Goal: Navigation & Orientation: Find specific page/section

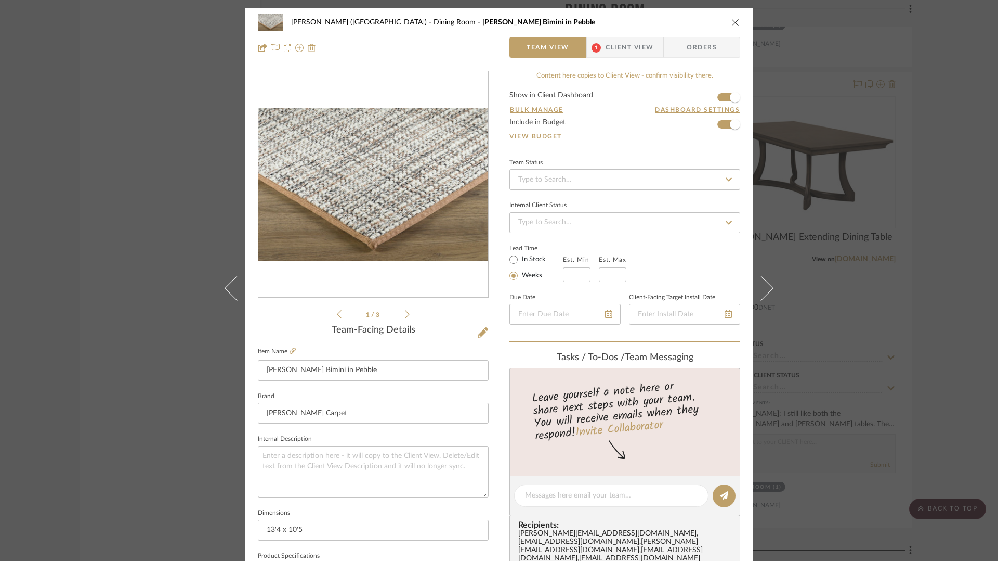
click at [732, 20] on icon "close" at bounding box center [736, 22] width 8 height 8
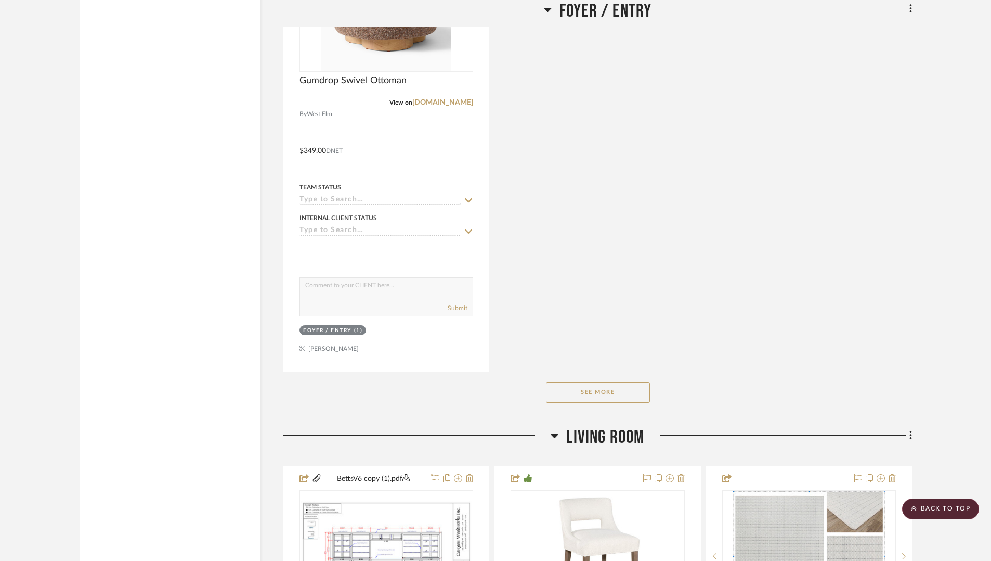
scroll to position [1782, 0]
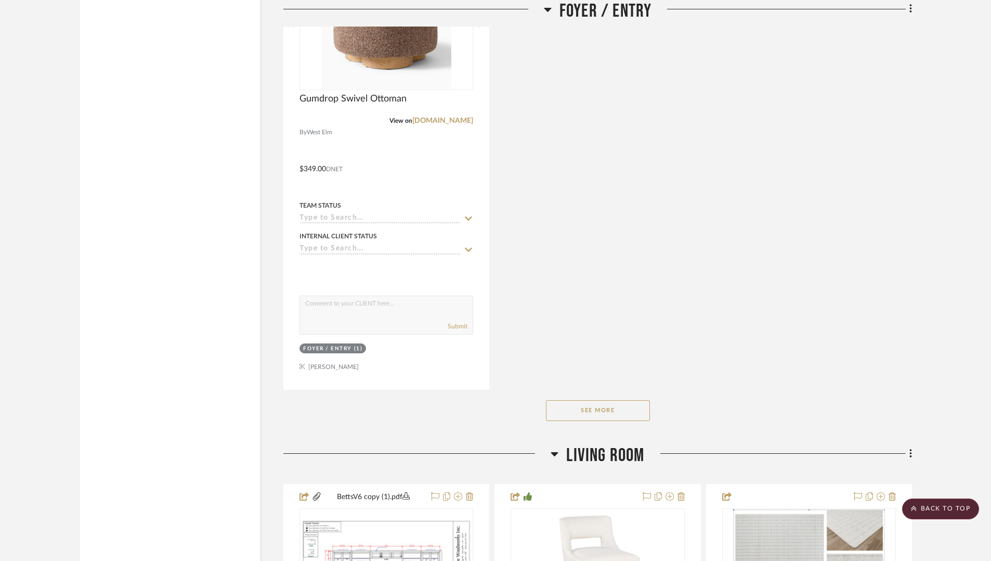
click at [614, 407] on button "See More" at bounding box center [598, 410] width 104 height 21
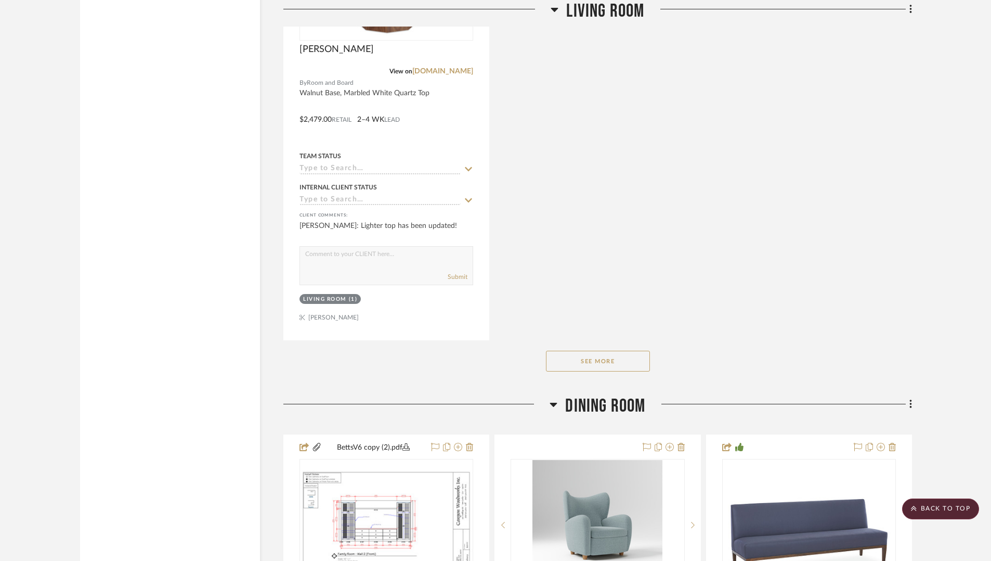
scroll to position [3473, 0]
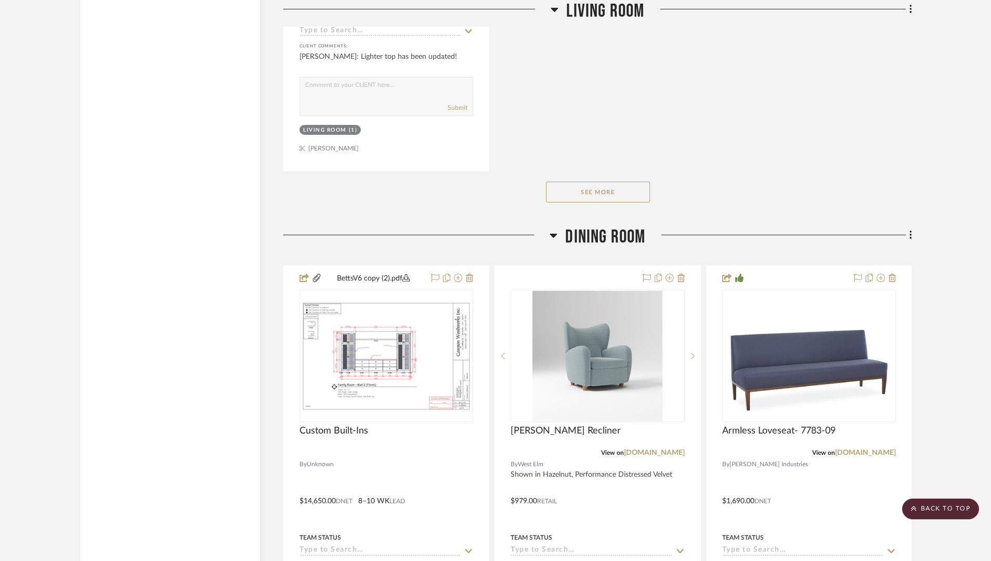
click at [625, 195] on button "See More" at bounding box center [598, 191] width 104 height 21
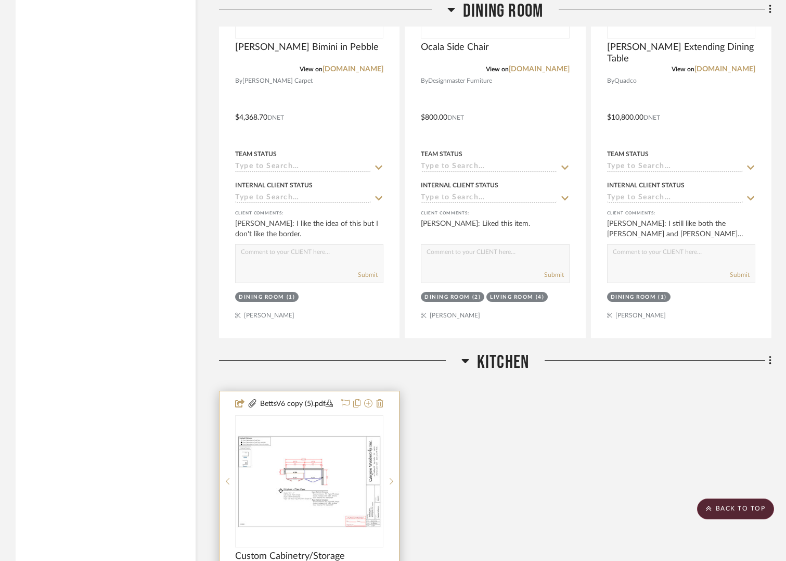
scroll to position [4496, 0]
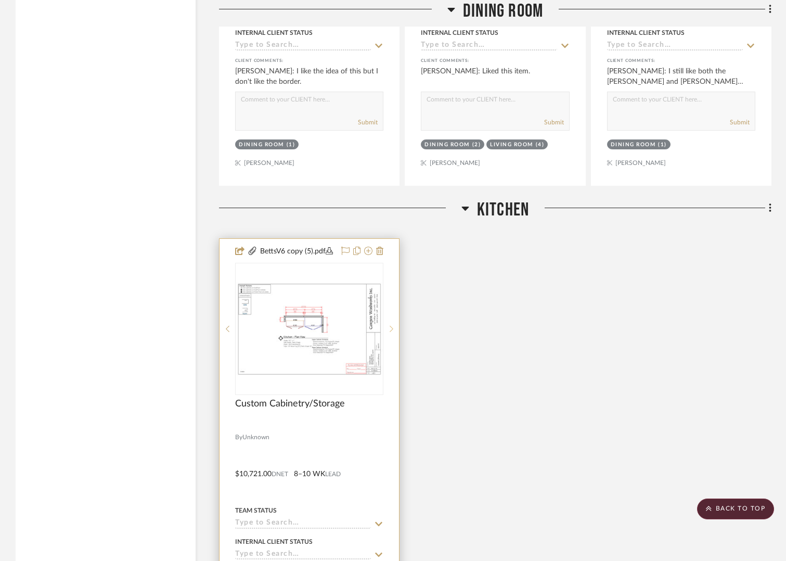
click at [393, 325] on icon at bounding box center [392, 328] width 4 height 7
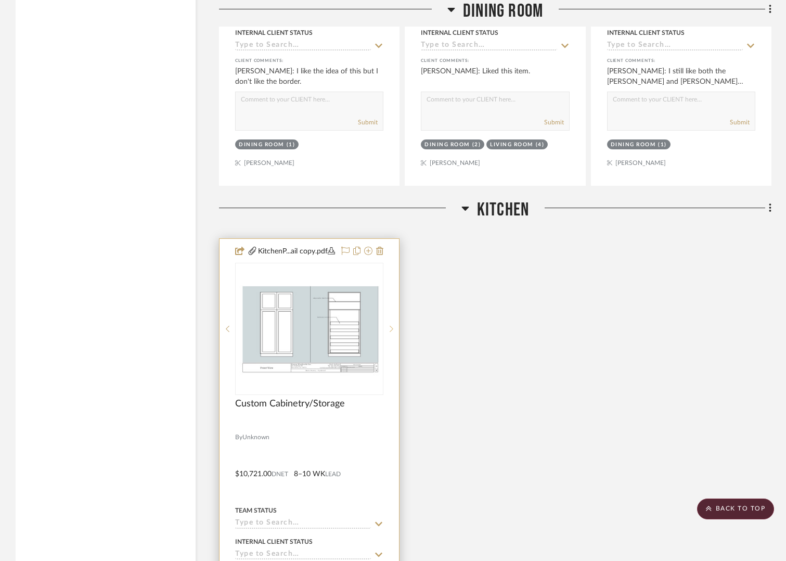
click at [393, 306] on div at bounding box center [391, 329] width 16 height 132
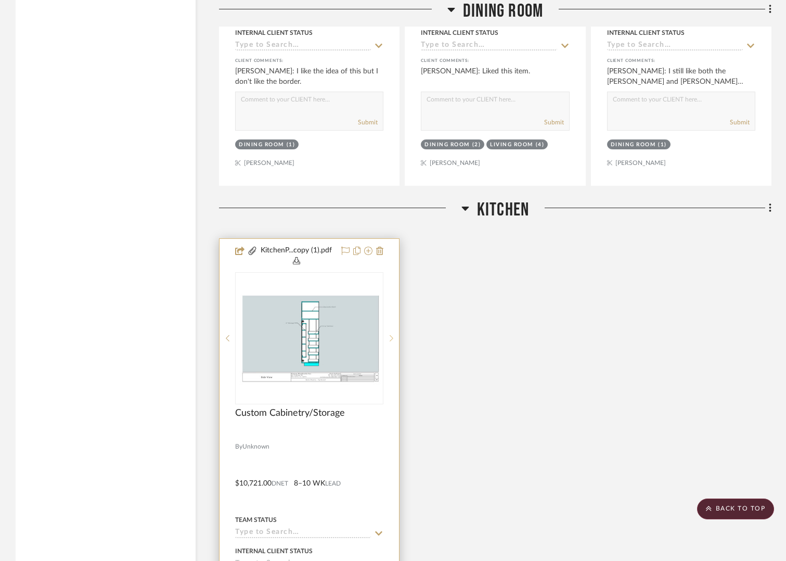
click at [393, 306] on div at bounding box center [391, 338] width 16 height 132
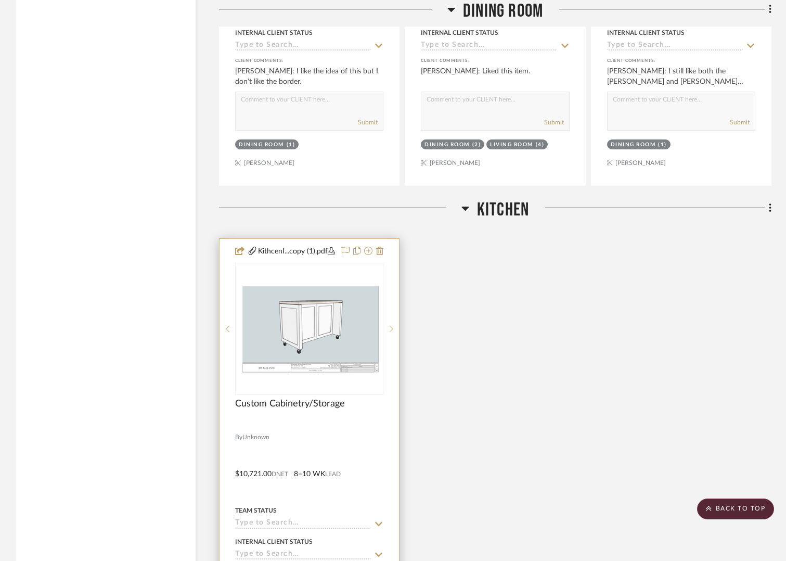
click at [393, 306] on div at bounding box center [391, 329] width 16 height 132
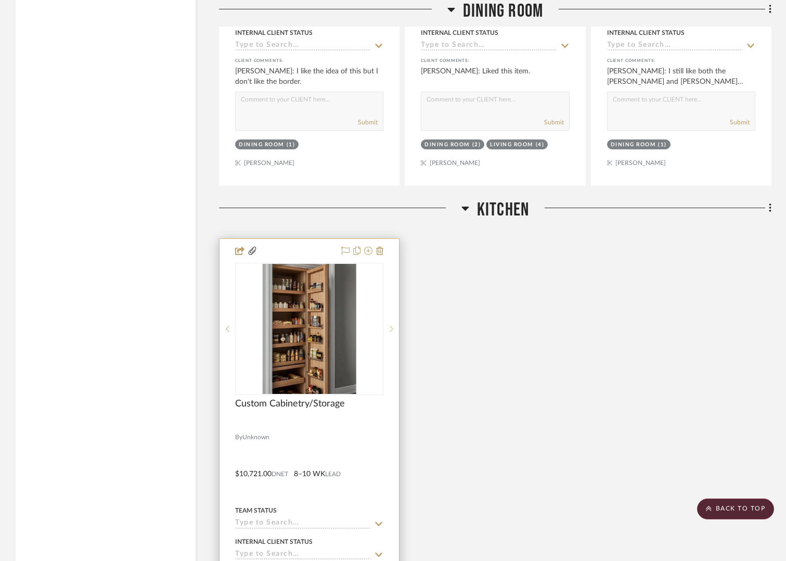
click at [393, 325] on icon at bounding box center [392, 328] width 4 height 7
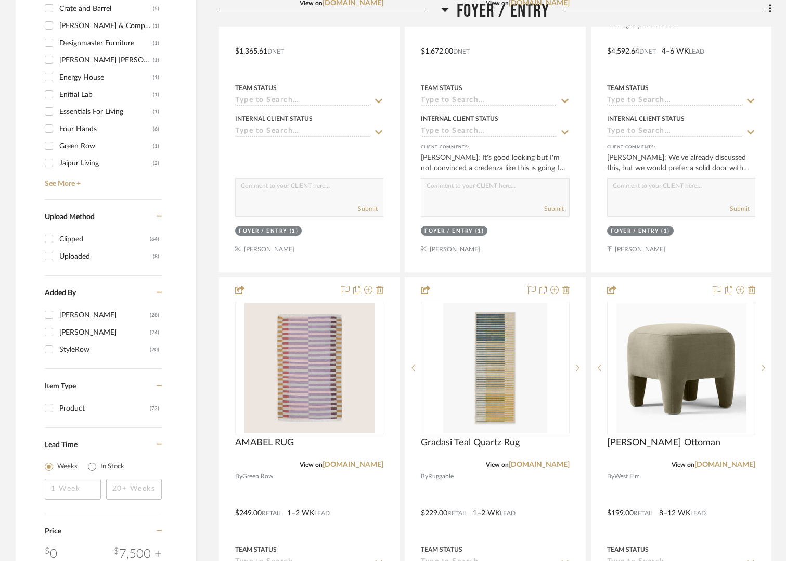
scroll to position [498, 0]
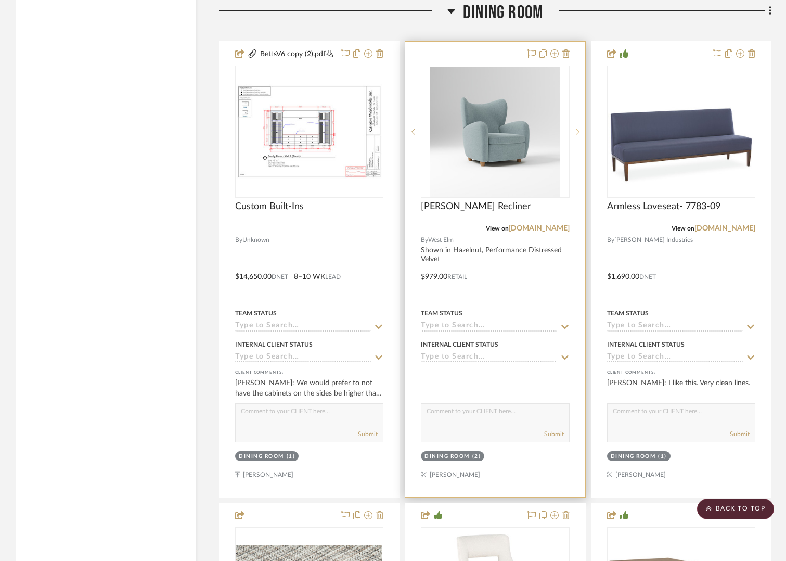
scroll to position [3781, 0]
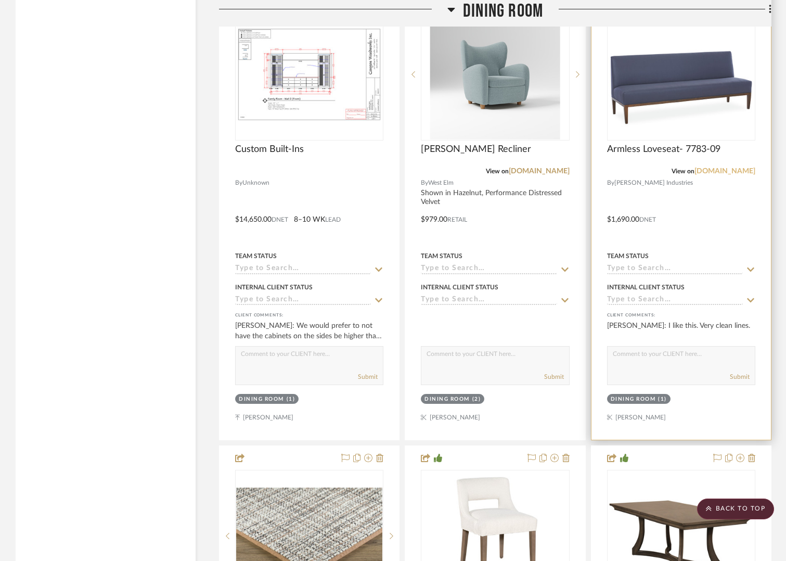
click at [728, 167] on link "[DOMAIN_NAME]" at bounding box center [724, 170] width 61 height 7
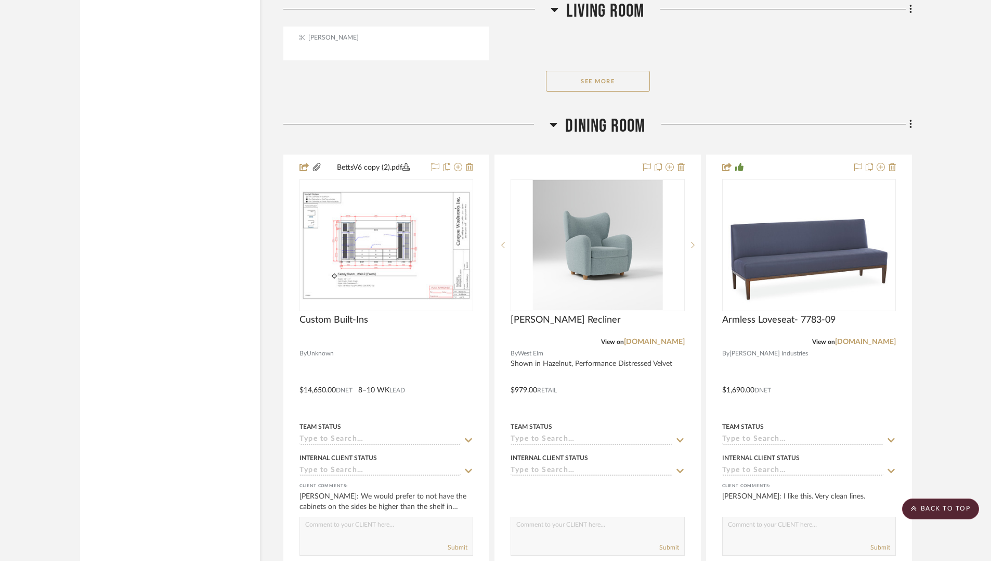
scroll to position [3641, 0]
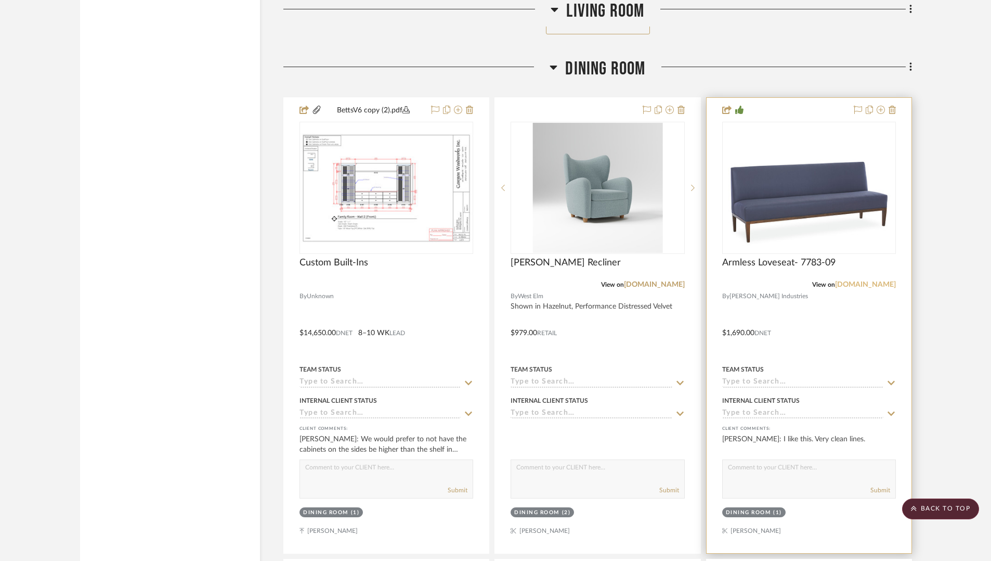
click at [793, 281] on link "[DOMAIN_NAME]" at bounding box center [865, 284] width 61 height 7
